Goal: Task Accomplishment & Management: Manage account settings

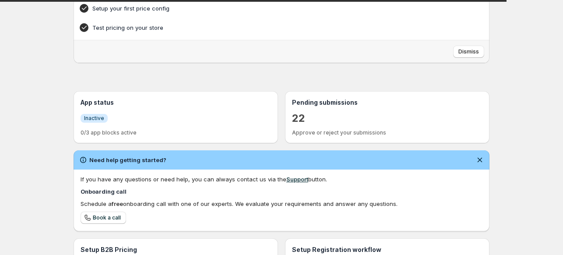
scroll to position [112, 0]
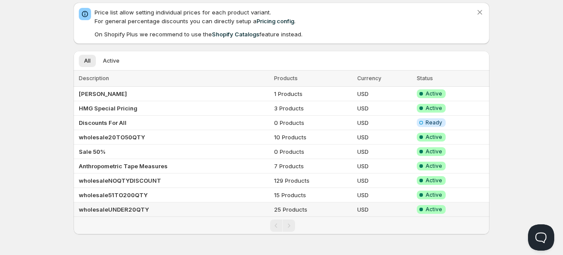
click at [113, 209] on b "wholesaleUNDER20QTY" at bounding box center [114, 209] width 70 height 7
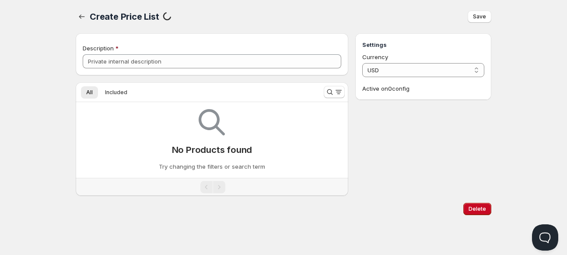
type input "wholesaleUNDER20QTY"
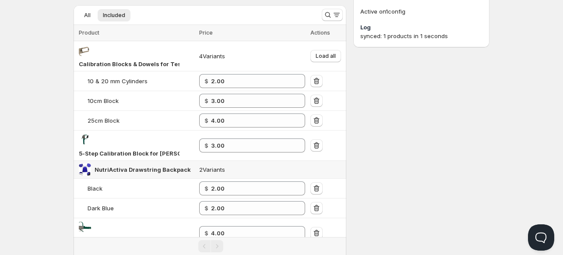
scroll to position [80, 0]
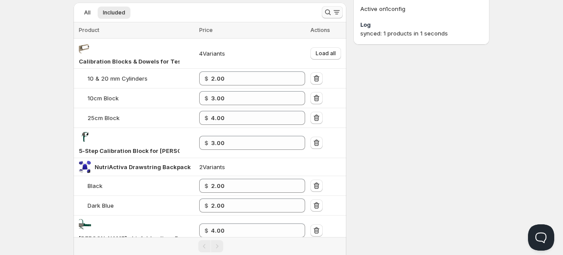
click at [326, 13] on icon "Search and filter results" at bounding box center [327, 12] width 9 height 9
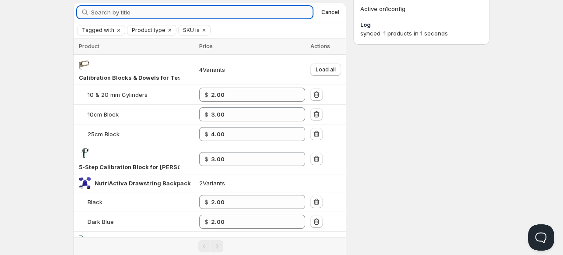
click at [241, 14] on input "Search by title" at bounding box center [201, 12] width 221 height 12
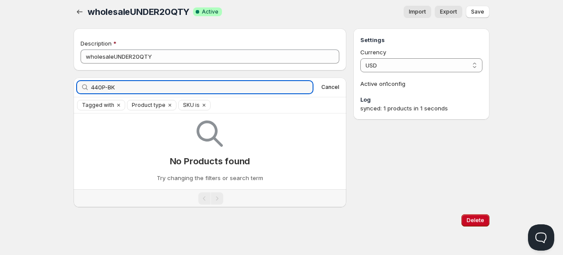
drag, startPoint x: 123, startPoint y: 85, endPoint x: 15, endPoint y: 77, distance: 107.9
click at [15, 77] on div "Home Pricing Price lists Checkout Forms Submissions Settings Features Plans who…" at bounding box center [281, 125] width 563 height 260
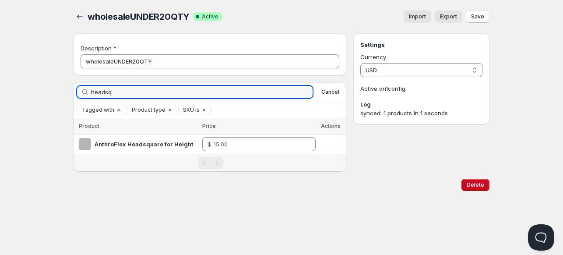
scroll to position [0, 0]
type input "headsquare"
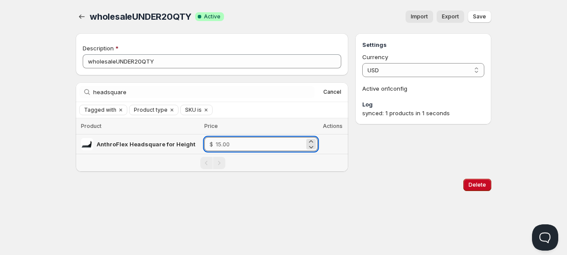
click at [226, 143] on input "number" at bounding box center [260, 144] width 89 height 14
type input "8.00"
click at [300, 215] on div "Home Pricing Price lists Checkout Forms Submissions Settings Features Plans who…" at bounding box center [283, 127] width 567 height 255
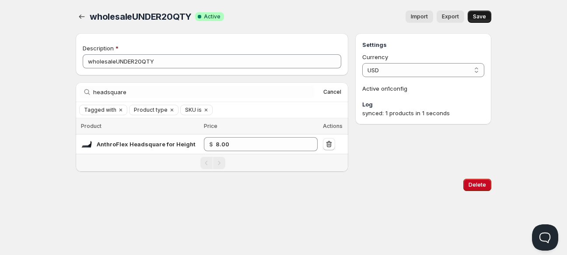
click at [483, 17] on span "Save" at bounding box center [479, 16] width 13 height 7
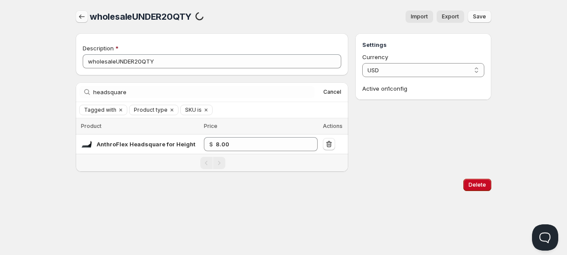
click at [80, 14] on icon "button" at bounding box center [81, 16] width 9 height 9
